Goal: Task Accomplishment & Management: Manage account settings

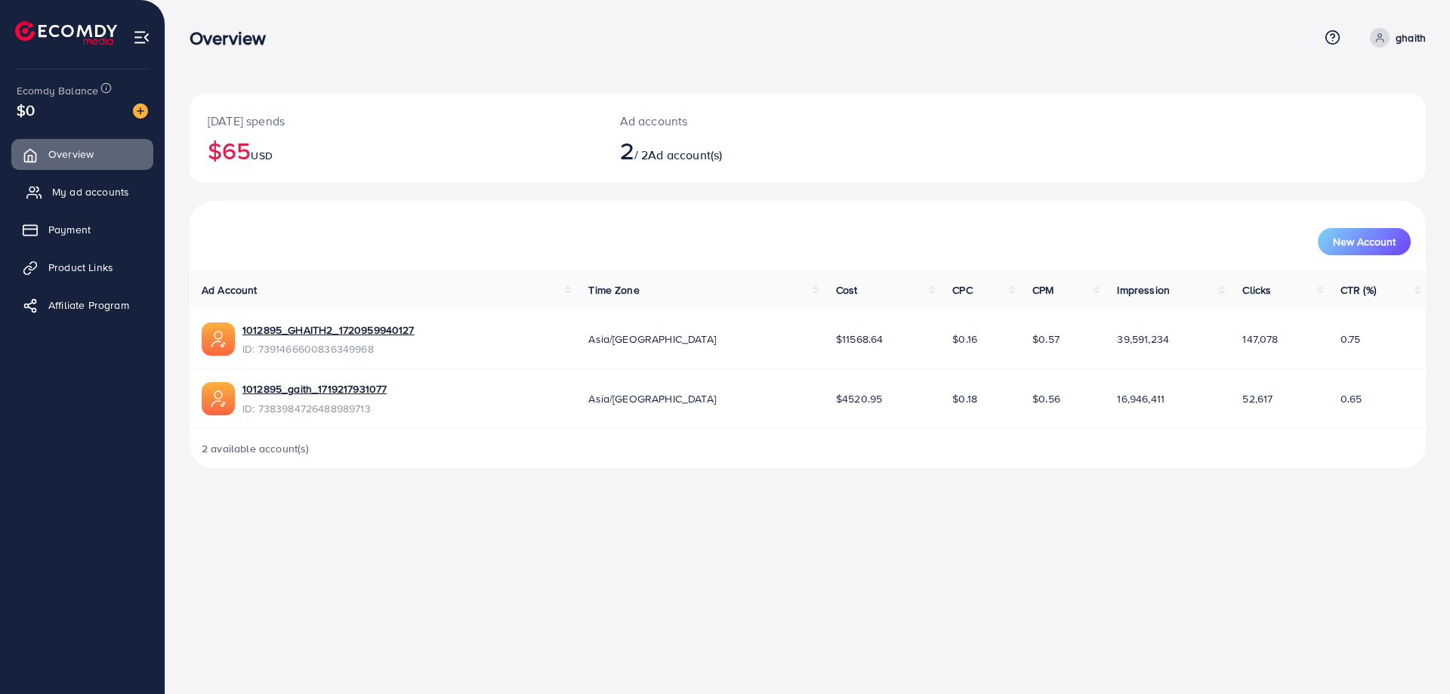
click at [94, 193] on span "My ad accounts" at bounding box center [90, 191] width 77 height 15
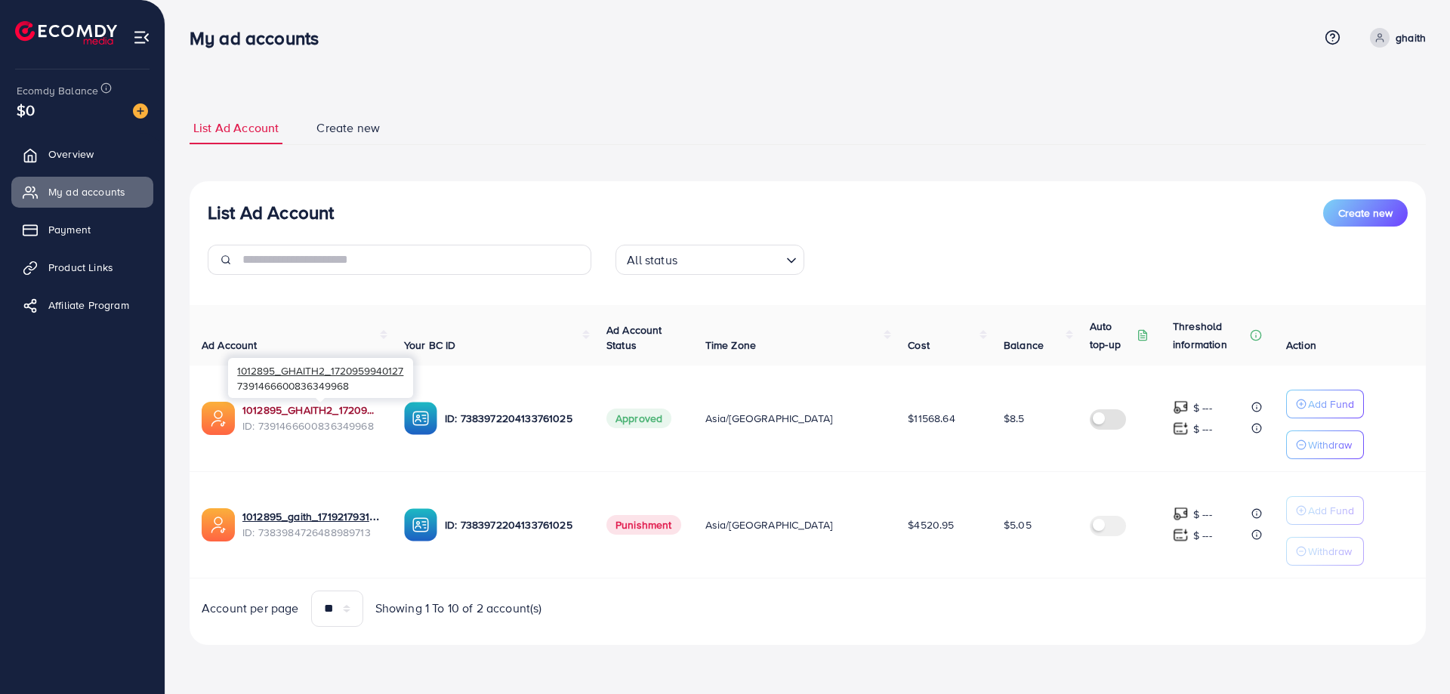
click at [328, 408] on link "1012895_GHAITH2_1720959940127" at bounding box center [310, 409] width 137 height 15
